Goal: Communication & Community: Answer question/provide support

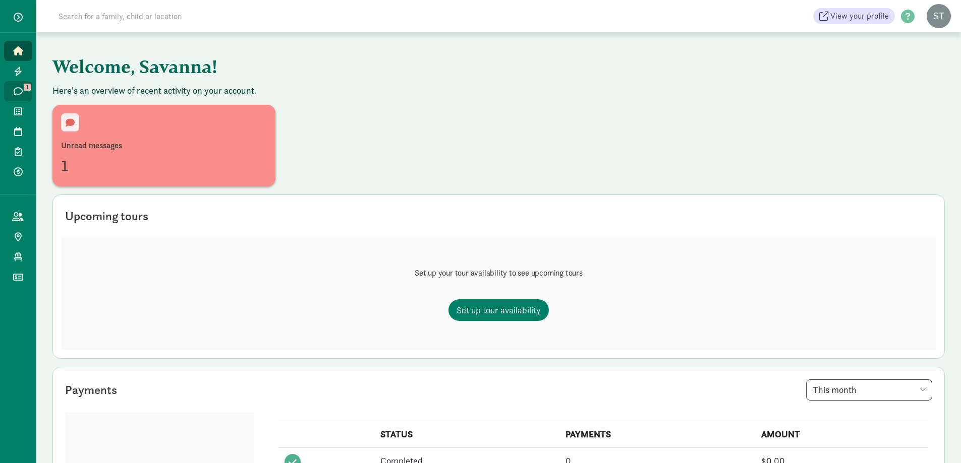
click at [28, 82] on link "Messages 1" at bounding box center [18, 91] width 28 height 20
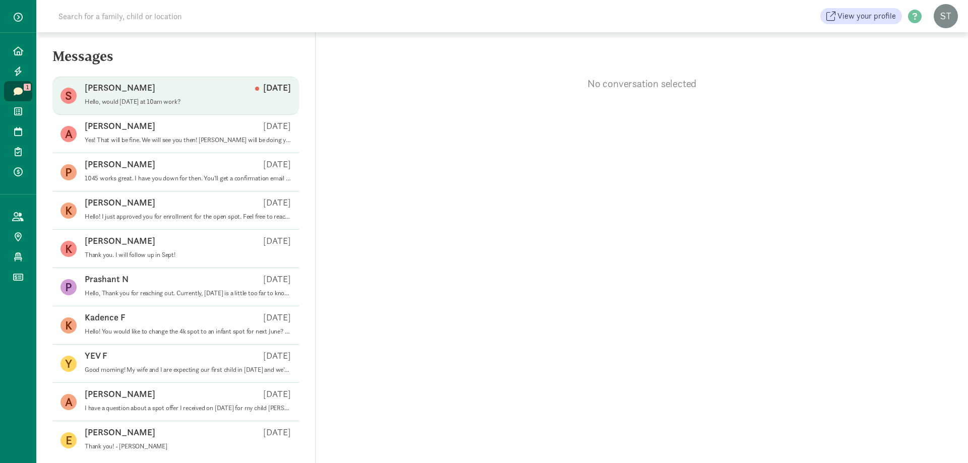
click at [152, 91] on div "Savannah L [DATE]" at bounding box center [188, 90] width 206 height 16
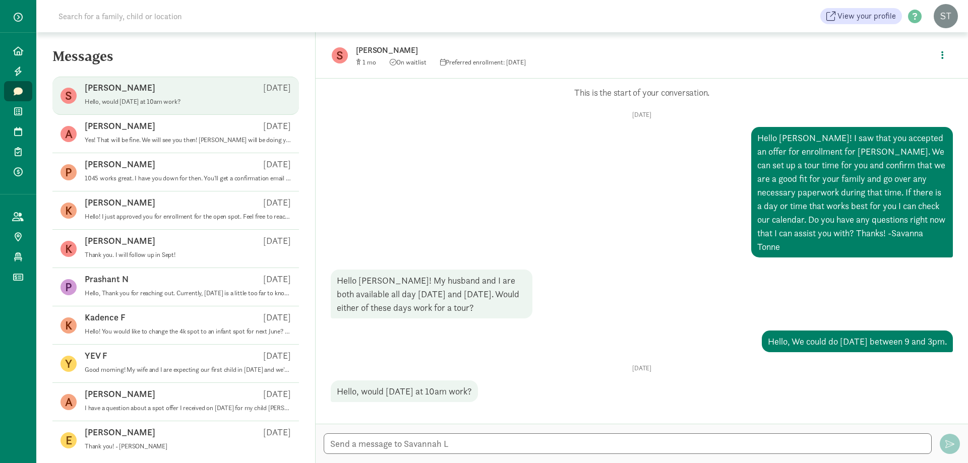
scroll to position [18, 0]
click at [449, 443] on textarea at bounding box center [628, 444] width 608 height 21
type textarea "Hello. Yes, [DATE] will work at 10am. Thanks!-Savanna"
click at [948, 442] on span "button" at bounding box center [949, 444] width 9 height 9
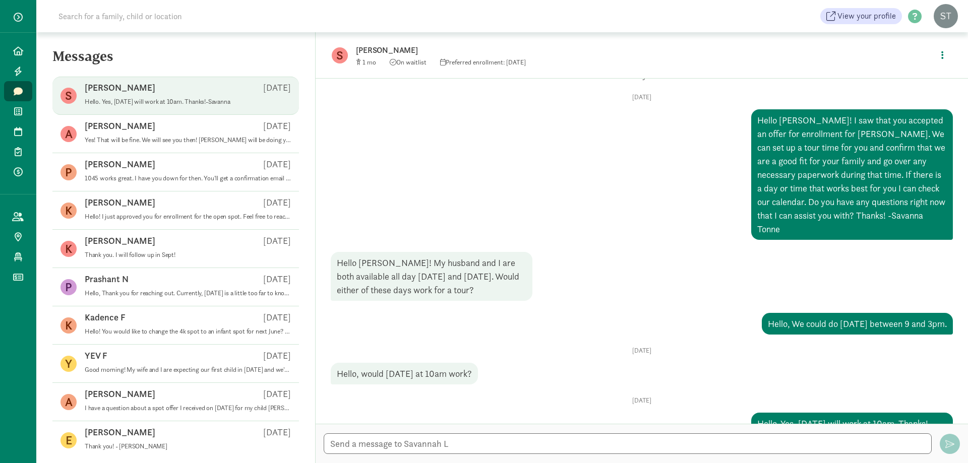
scroll to position [81, 0]
